Goal: Task Accomplishment & Management: Manage account settings

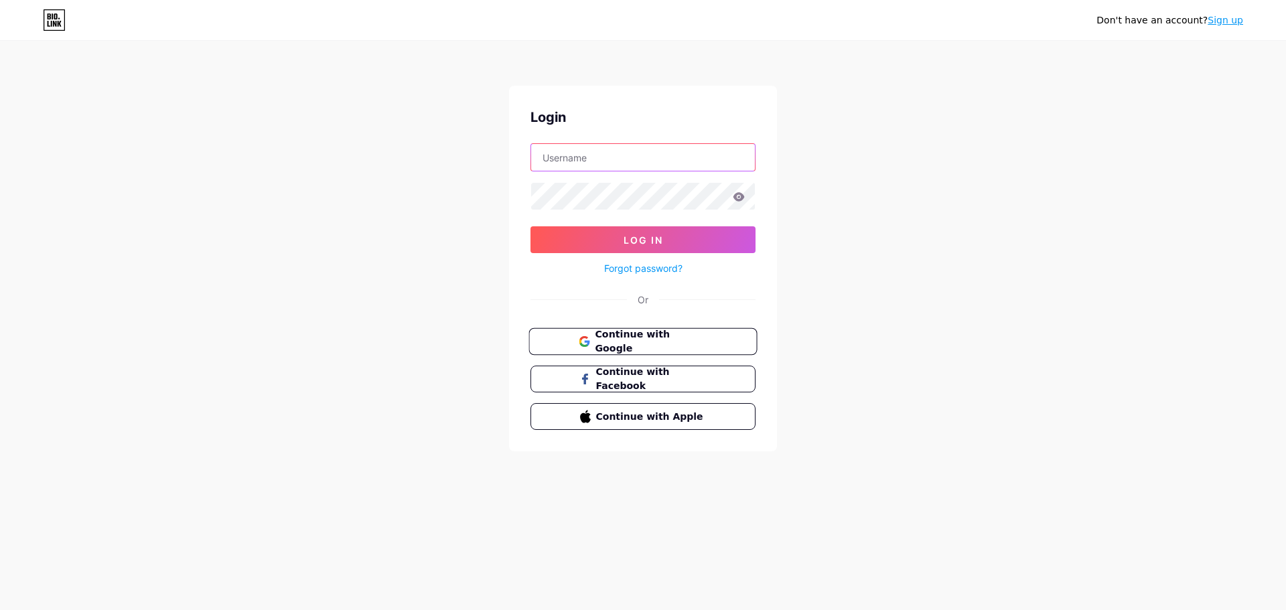
type input "[PERSON_NAME][EMAIL_ADDRESS][DOMAIN_NAME]"
click at [650, 344] on span "Continue with Google" at bounding box center [651, 342] width 112 height 29
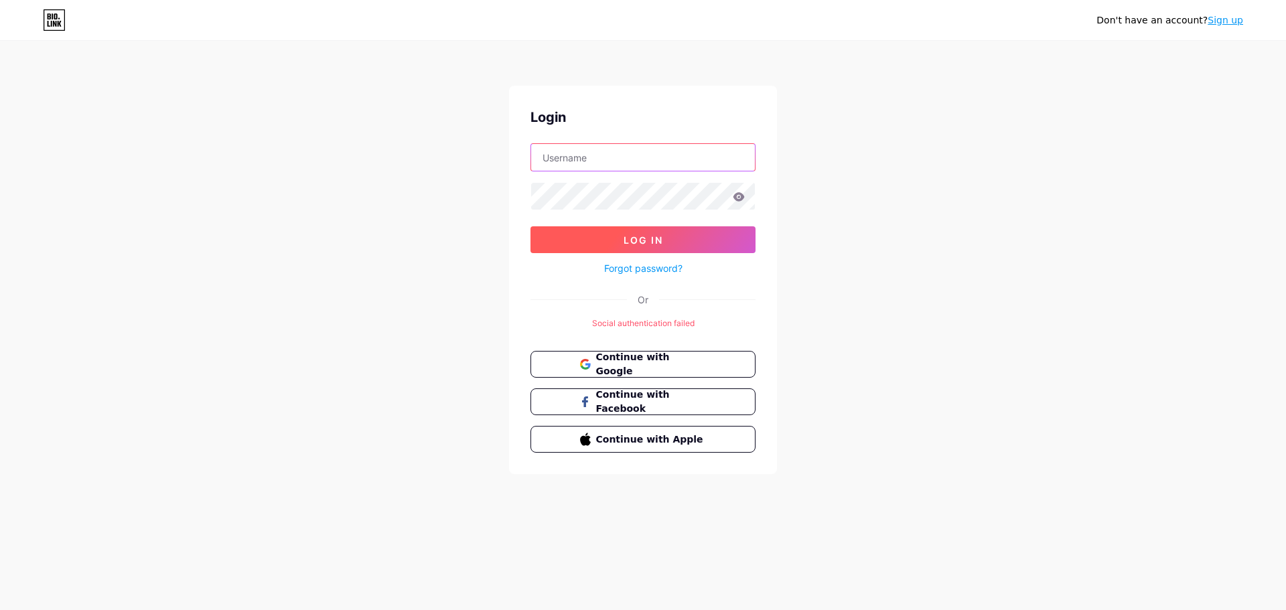
type input "[PERSON_NAME][EMAIL_ADDRESS][DOMAIN_NAME]"
click at [643, 234] on button "Log In" at bounding box center [642, 239] width 225 height 27
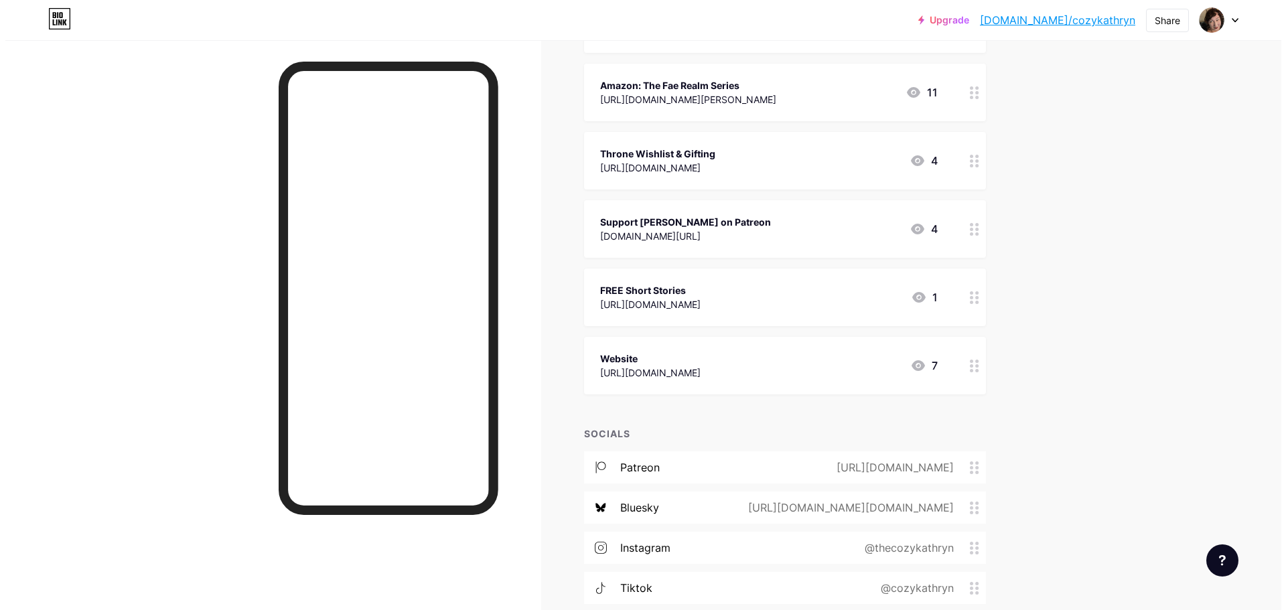
scroll to position [467, 0]
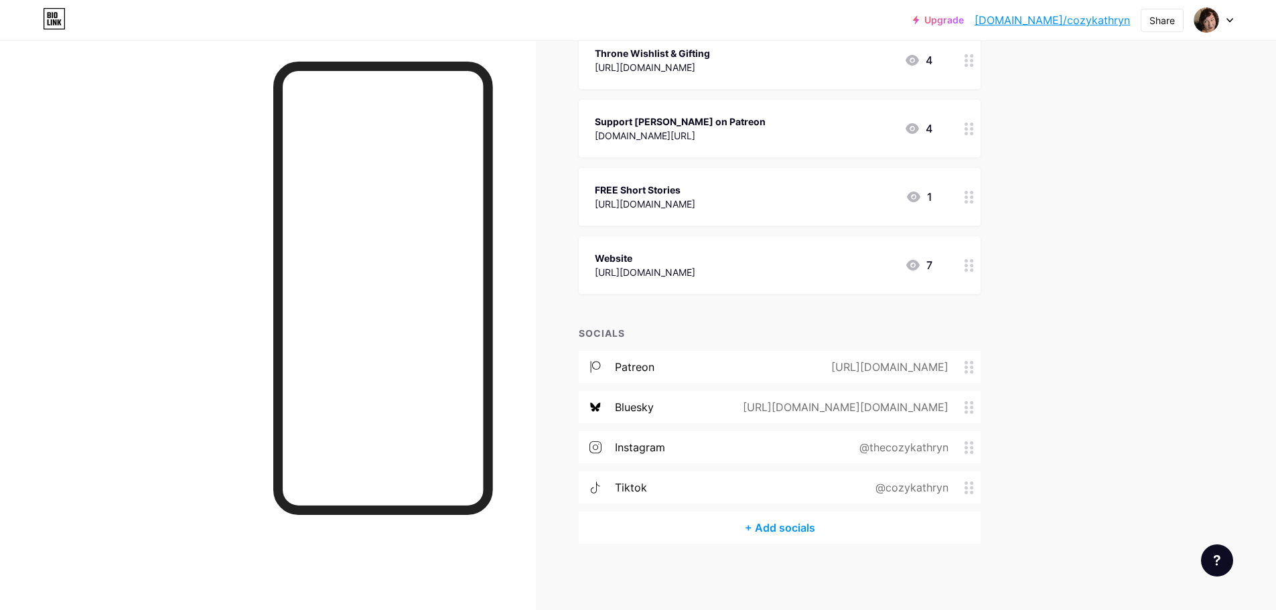
click at [794, 524] on div "+ Add socials" at bounding box center [780, 528] width 402 height 32
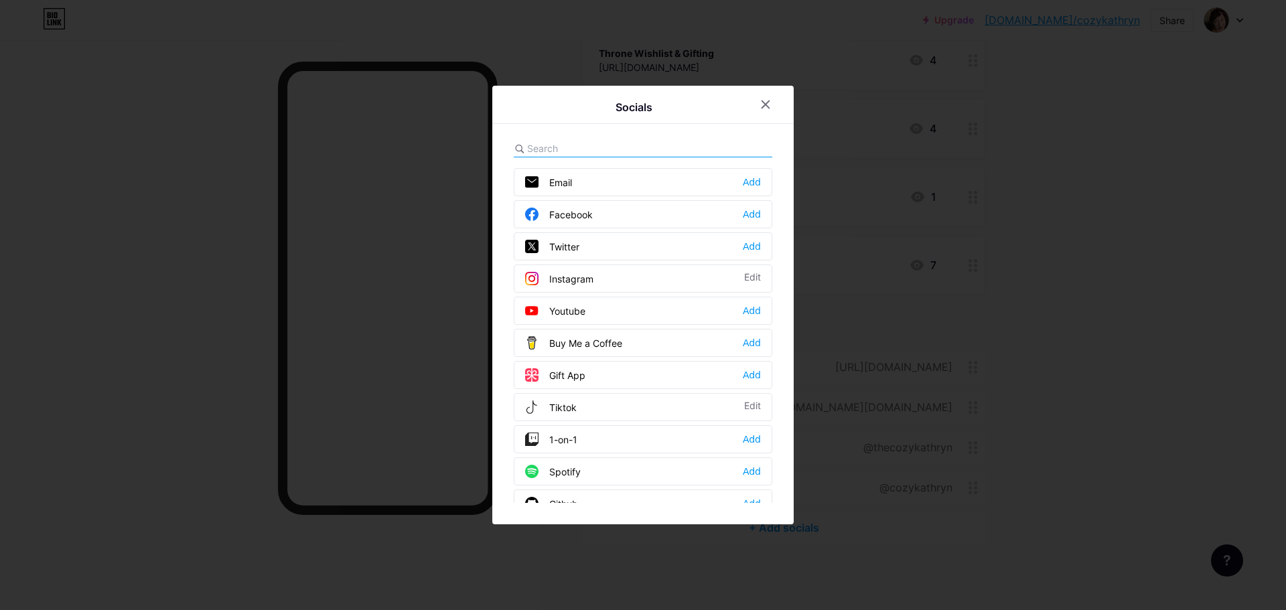
click at [562, 144] on input "text" at bounding box center [601, 148] width 148 height 14
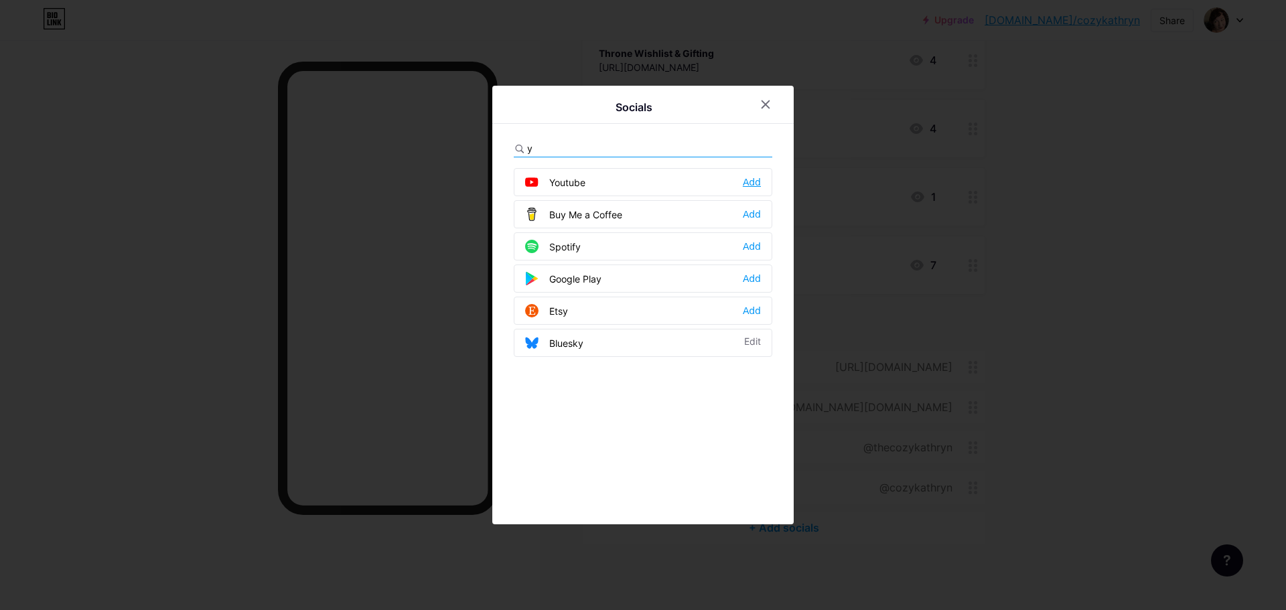
type input "y"
click at [755, 178] on div "Add" at bounding box center [752, 181] width 18 height 13
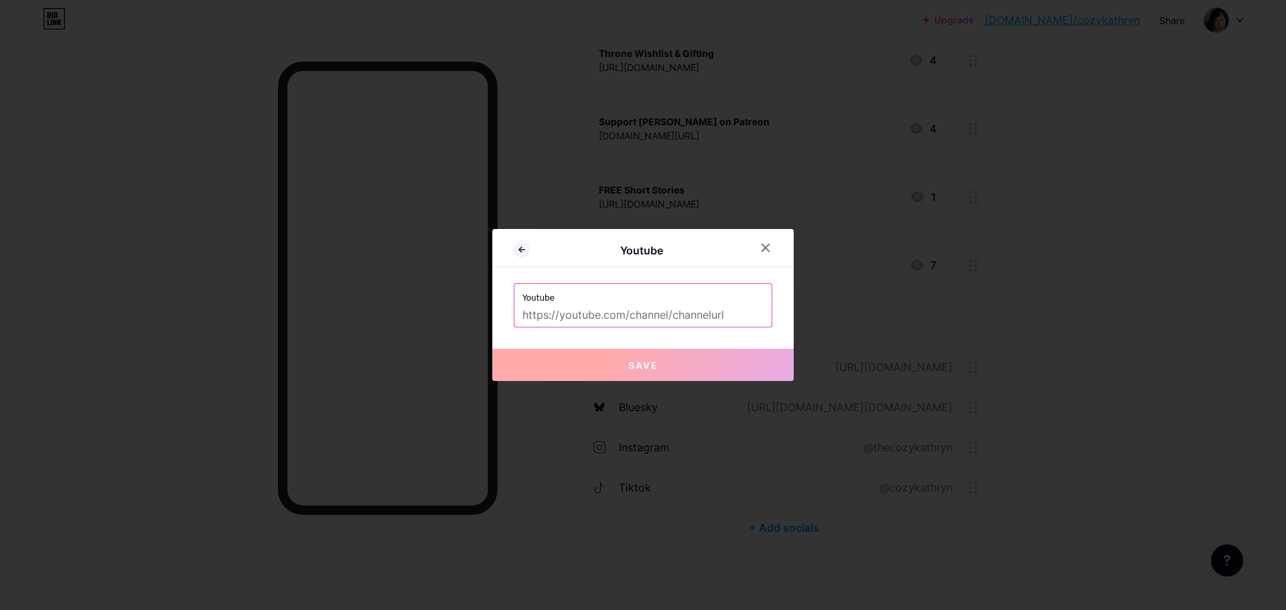
click at [590, 315] on input "text" at bounding box center [642, 315] width 241 height 23
click at [589, 315] on input "text" at bounding box center [642, 315] width 241 height 23
paste input "[URL][DOMAIN_NAME]"
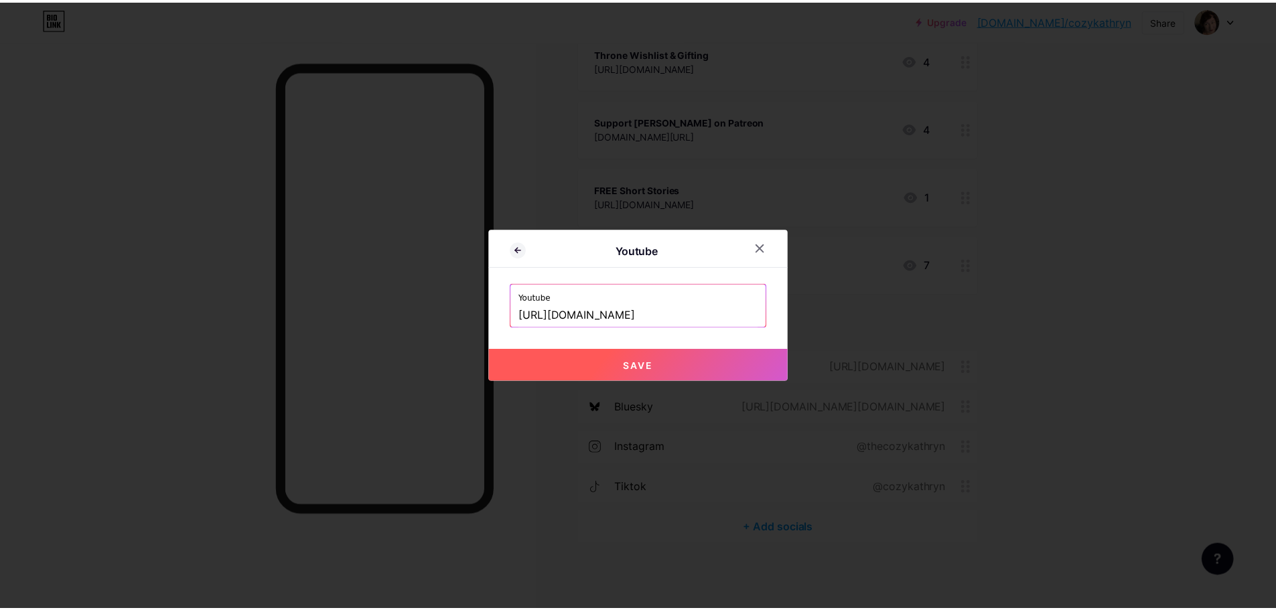
scroll to position [0, 0]
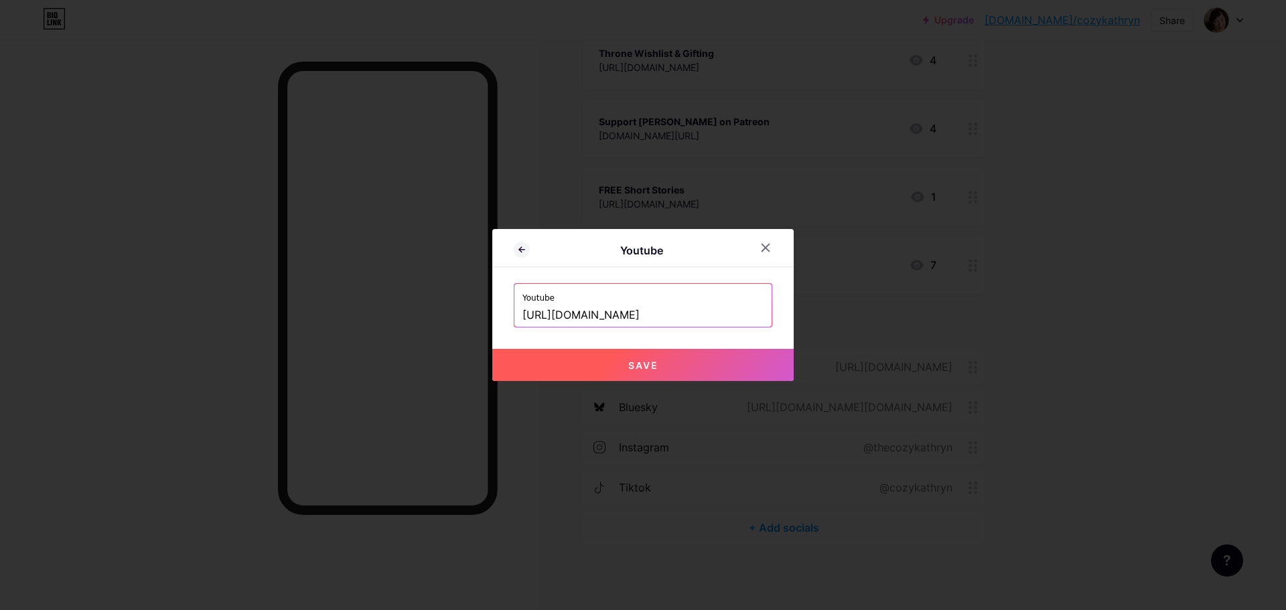
type input "[URL][DOMAIN_NAME]"
click at [642, 369] on span "Save" at bounding box center [643, 365] width 30 height 11
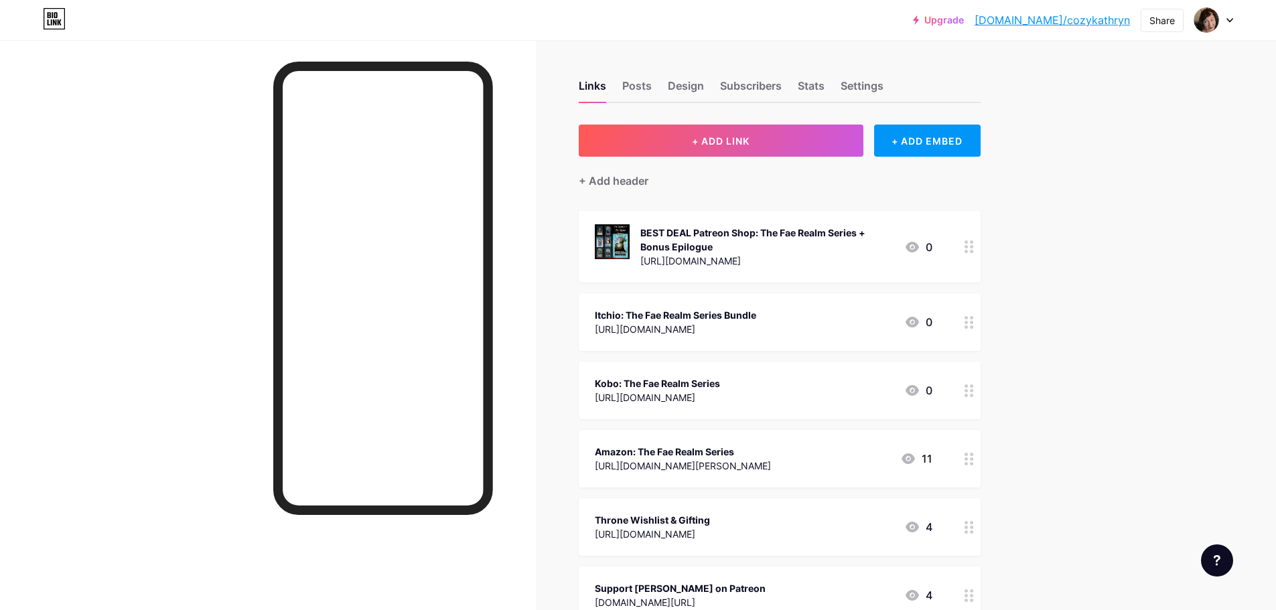
click at [1051, 19] on link "[DOMAIN_NAME]/cozykathryn" at bounding box center [1051, 20] width 155 height 16
